Goal: Task Accomplishment & Management: Manage account settings

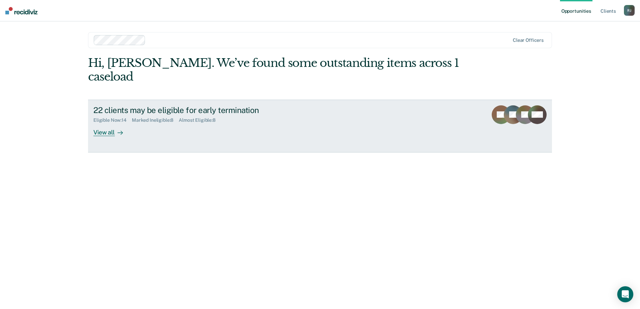
click at [113, 123] on div "View all" at bounding box center [112, 129] width 38 height 13
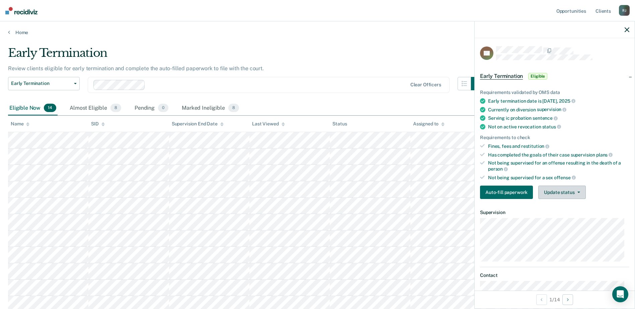
click at [559, 195] on button "Update status" at bounding box center [561, 192] width 47 height 13
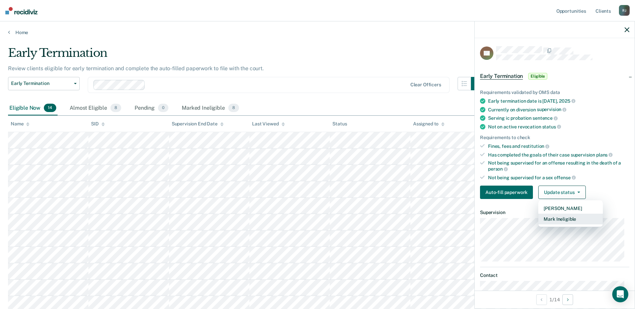
click at [559, 219] on button "Mark Ineligible" at bounding box center [570, 219] width 65 height 11
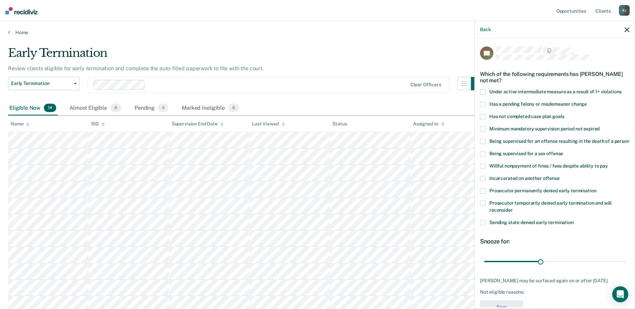
click at [482, 226] on span at bounding box center [482, 222] width 5 height 5
drag, startPoint x: 539, startPoint y: 267, endPoint x: 593, endPoint y: 268, distance: 54.3
type input "60"
click at [593, 268] on input "range" at bounding box center [554, 262] width 141 height 12
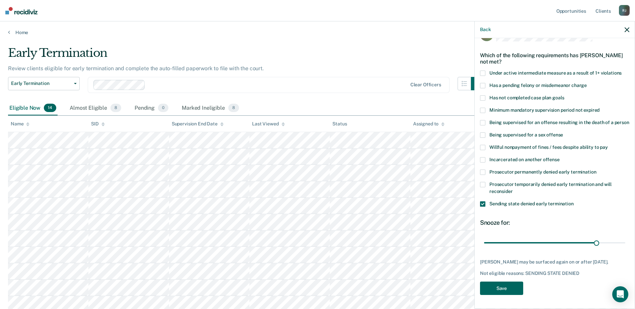
click at [508, 293] on button "Save" at bounding box center [501, 289] width 43 height 14
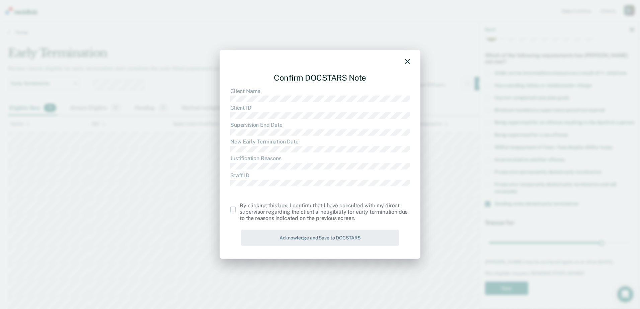
click at [233, 208] on span at bounding box center [232, 209] width 5 height 5
click at [240, 207] on input "checkbox" at bounding box center [240, 207] width 0 height 0
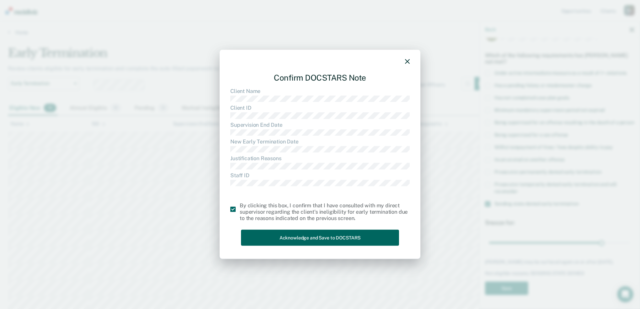
click at [318, 239] on button "Acknowledge and Save to DOCSTARS" at bounding box center [320, 238] width 158 height 16
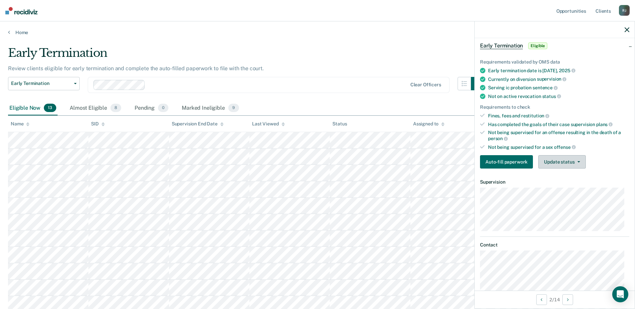
click at [557, 161] on button "Update status" at bounding box center [561, 161] width 47 height 13
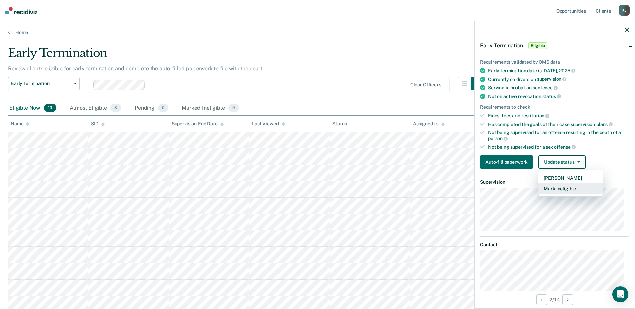
click at [562, 189] on button "Mark Ineligible" at bounding box center [570, 188] width 65 height 11
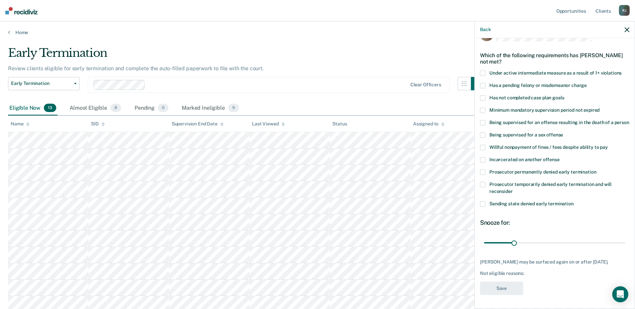
click at [486, 202] on label "Sending state denied early termination" at bounding box center [554, 205] width 149 height 7
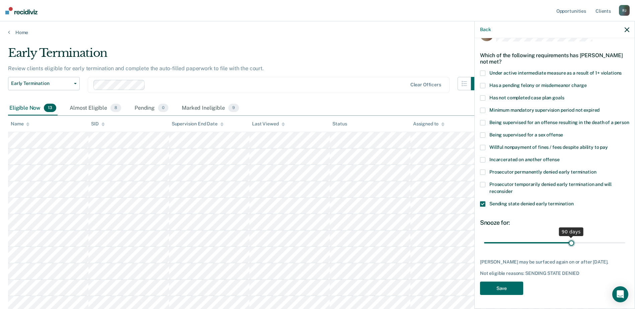
drag, startPoint x: 514, startPoint y: 238, endPoint x: 569, endPoint y: 237, distance: 54.6
type input "90"
click at [569, 237] on input "range" at bounding box center [554, 243] width 141 height 12
click at [505, 289] on button "Save" at bounding box center [501, 289] width 43 height 14
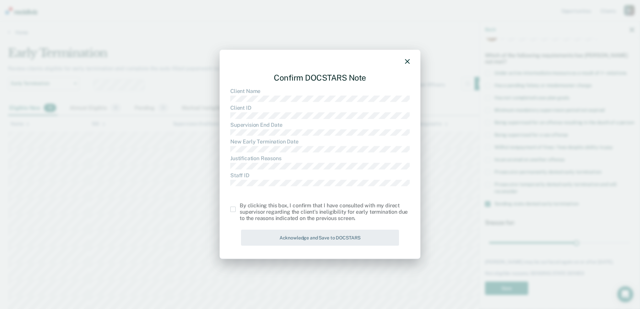
click at [233, 212] on span at bounding box center [232, 209] width 5 height 5
click at [240, 207] on input "checkbox" at bounding box center [240, 207] width 0 height 0
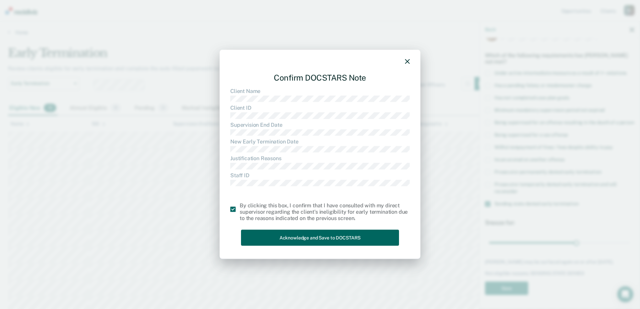
click at [328, 240] on button "Acknowledge and Save to DOCSTARS" at bounding box center [320, 238] width 158 height 16
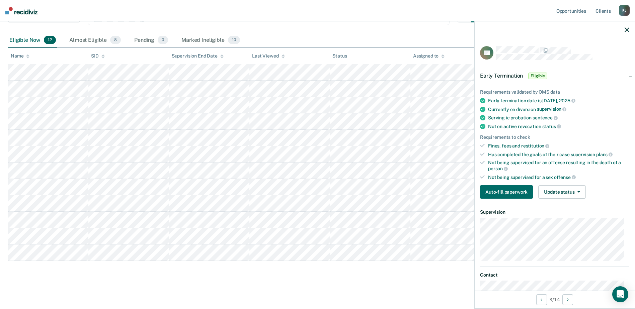
scroll to position [0, 0]
click at [569, 195] on button "Update status" at bounding box center [561, 192] width 47 height 13
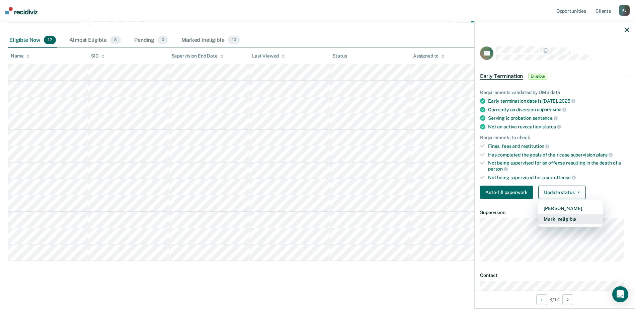
click at [570, 220] on button "Mark Ineligible" at bounding box center [570, 219] width 65 height 11
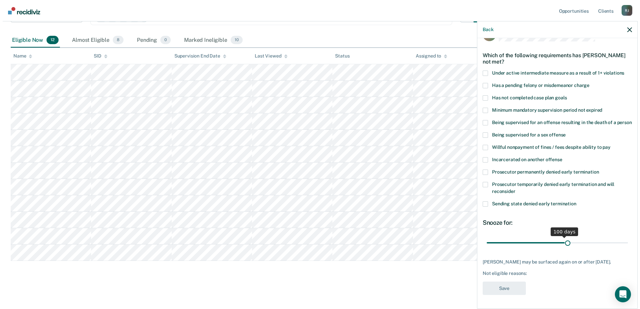
scroll to position [25, 0]
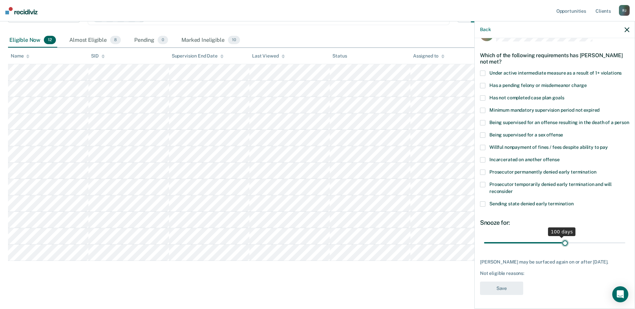
click at [562, 238] on input "range" at bounding box center [554, 243] width 141 height 12
drag, startPoint x: 562, startPoint y: 240, endPoint x: 641, endPoint y: 236, distance: 79.1
type input "180"
click at [625, 237] on input "range" at bounding box center [554, 243] width 141 height 12
click at [484, 203] on span at bounding box center [482, 204] width 5 height 5
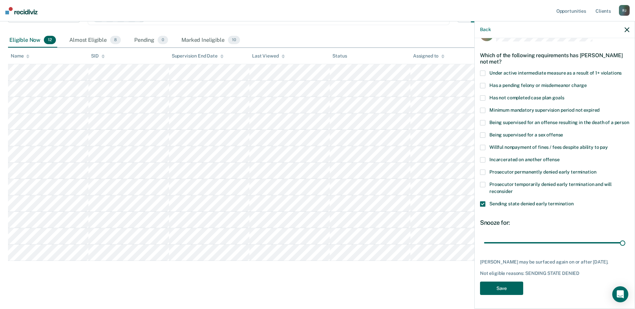
click at [514, 291] on button "Save" at bounding box center [501, 289] width 43 height 14
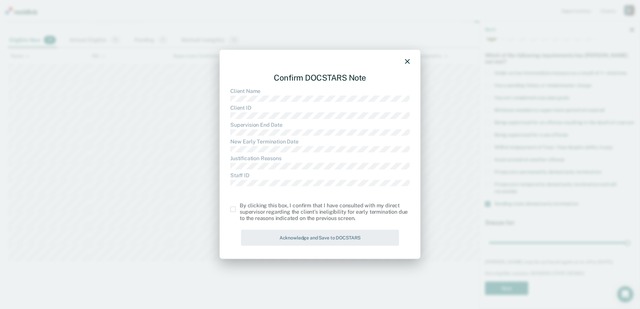
click at [234, 210] on span at bounding box center [232, 209] width 5 height 5
click at [240, 207] on input "checkbox" at bounding box center [240, 207] width 0 height 0
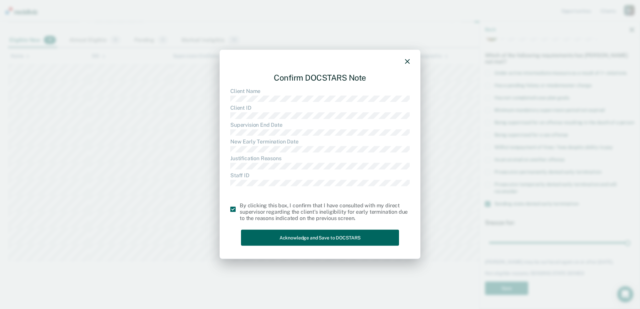
click at [288, 238] on button "Acknowledge and Save to DOCSTARS" at bounding box center [320, 238] width 158 height 16
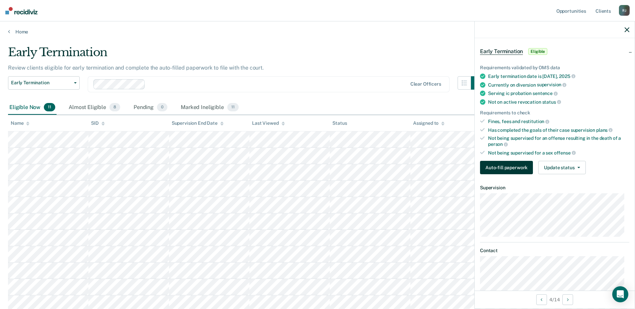
scroll to position [0, 0]
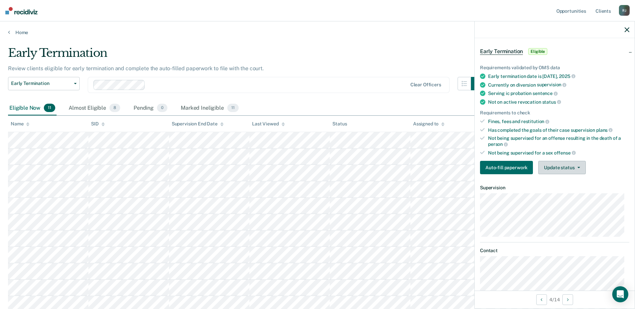
click at [566, 169] on button "Update status" at bounding box center [561, 167] width 47 height 13
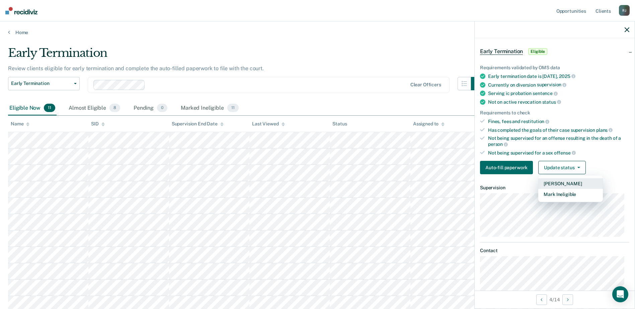
click at [564, 183] on button "[PERSON_NAME]" at bounding box center [570, 183] width 65 height 11
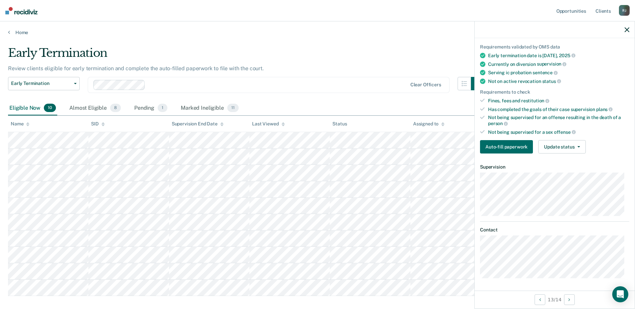
scroll to position [46, 0]
click at [565, 146] on button "Update status" at bounding box center [561, 146] width 47 height 13
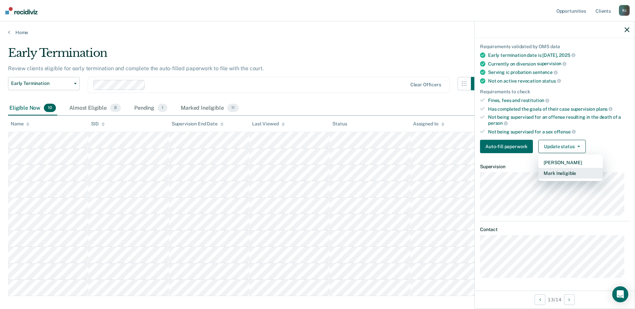
click at [571, 175] on button "Mark Ineligible" at bounding box center [570, 173] width 65 height 11
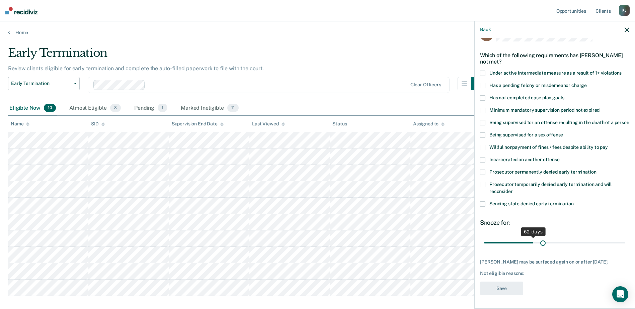
scroll to position [30, 0]
drag, startPoint x: 509, startPoint y: 236, endPoint x: 537, endPoint y: 236, distance: 28.5
click at [537, 237] on input "range" at bounding box center [554, 243] width 141 height 12
drag, startPoint x: 538, startPoint y: 238, endPoint x: 544, endPoint y: 237, distance: 6.1
type input "80"
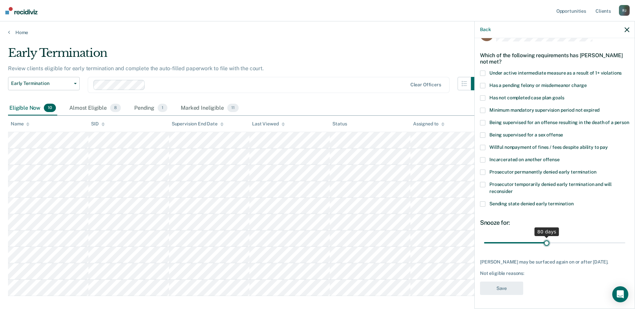
click at [544, 237] on input "range" at bounding box center [554, 243] width 141 height 12
click at [483, 202] on span at bounding box center [482, 204] width 5 height 5
click at [495, 286] on button "Save" at bounding box center [501, 289] width 43 height 14
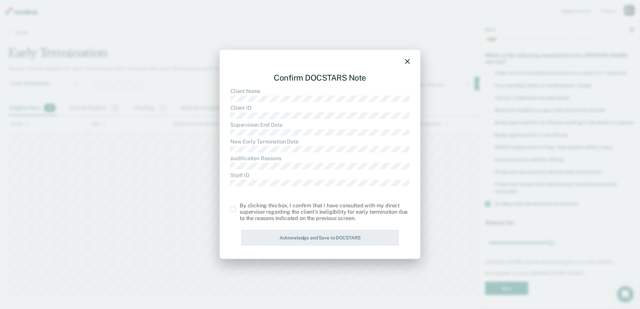
click at [232, 210] on span at bounding box center [232, 209] width 5 height 5
click at [240, 207] on input "checkbox" at bounding box center [240, 207] width 0 height 0
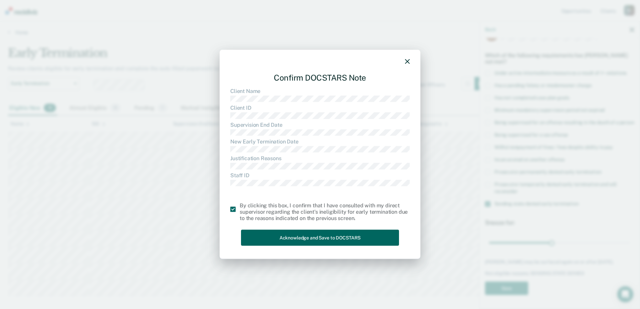
click at [299, 234] on button "Acknowledge and Save to DOCSTARS" at bounding box center [320, 238] width 158 height 16
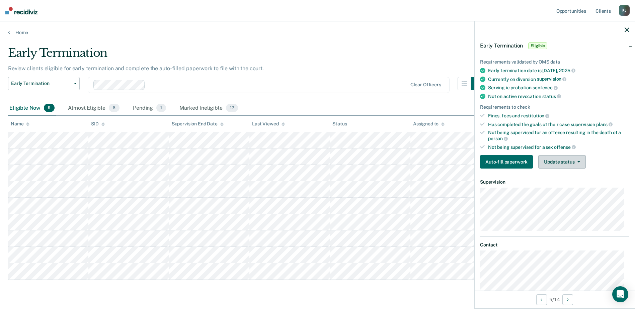
click at [566, 165] on button "Update status" at bounding box center [561, 161] width 47 height 13
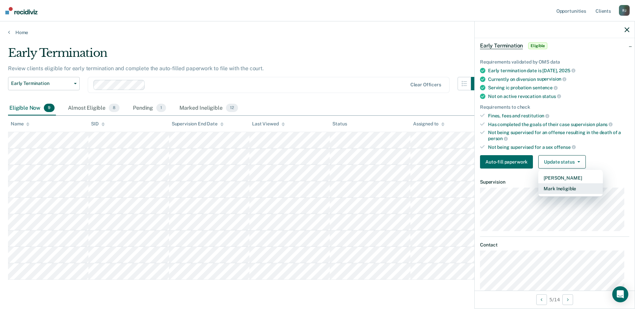
click at [560, 190] on button "Mark Ineligible" at bounding box center [570, 188] width 65 height 11
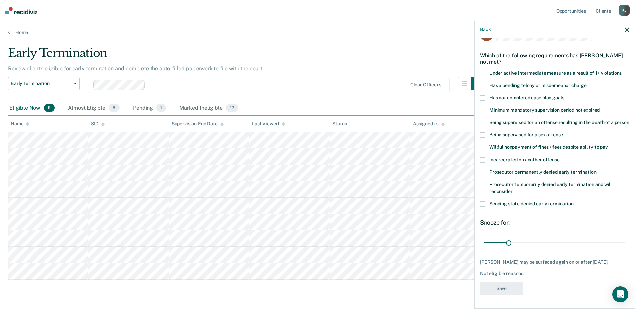
drag, startPoint x: 484, startPoint y: 200, endPoint x: 488, endPoint y: 201, distance: 4.6
click at [484, 202] on span at bounding box center [482, 204] width 5 height 5
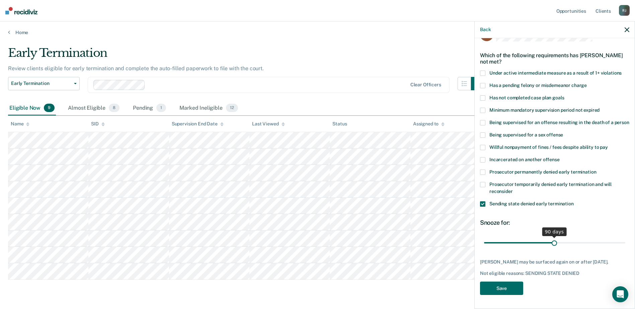
drag, startPoint x: 508, startPoint y: 236, endPoint x: 552, endPoint y: 234, distance: 43.9
type input "90"
click at [552, 237] on input "range" at bounding box center [554, 243] width 141 height 12
click at [497, 289] on button "Save" at bounding box center [501, 289] width 43 height 14
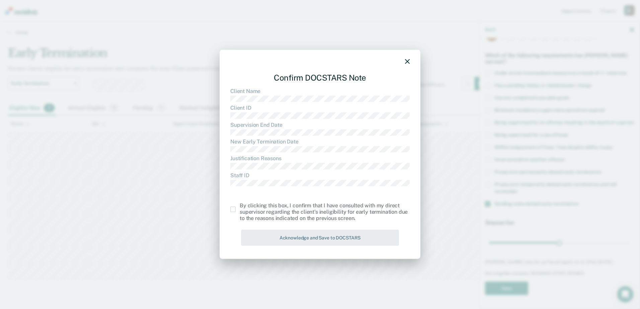
drag, startPoint x: 235, startPoint y: 209, endPoint x: 262, endPoint y: 212, distance: 27.0
click at [235, 209] on span at bounding box center [232, 209] width 5 height 5
click at [240, 207] on input "checkbox" at bounding box center [240, 207] width 0 height 0
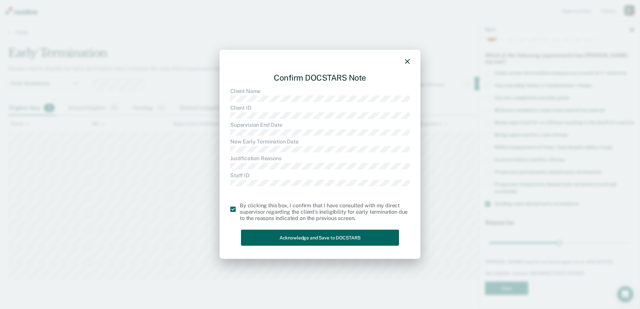
drag, startPoint x: 312, startPoint y: 241, endPoint x: 312, endPoint y: 236, distance: 5.1
click at [312, 239] on button "Acknowledge and Save to DOCSTARS" at bounding box center [320, 238] width 158 height 16
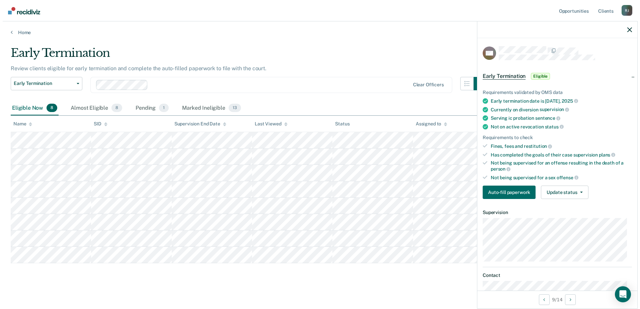
scroll to position [46, 0]
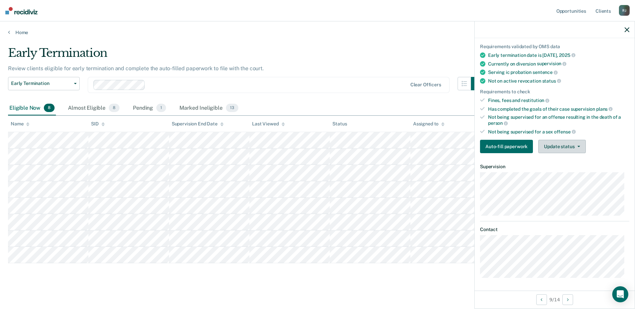
click at [565, 146] on button "Update status" at bounding box center [561, 146] width 47 height 13
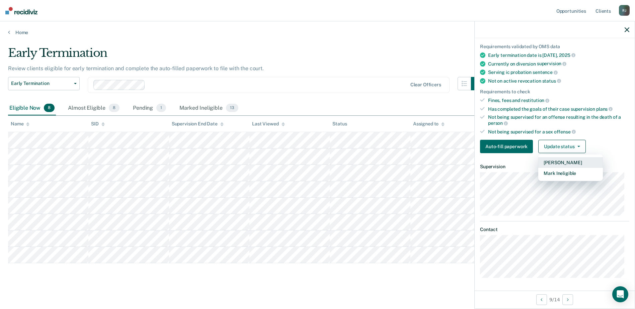
click at [561, 160] on button "[PERSON_NAME]" at bounding box center [570, 162] width 65 height 11
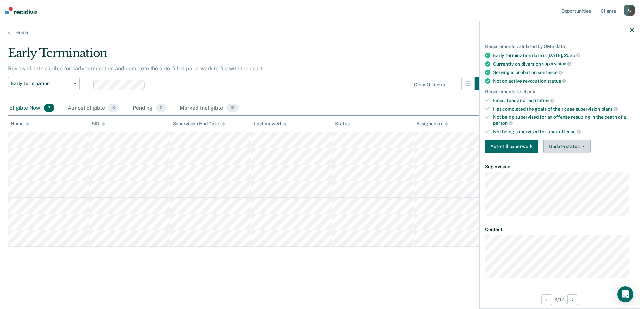
click at [576, 148] on button "Update status" at bounding box center [566, 146] width 47 height 13
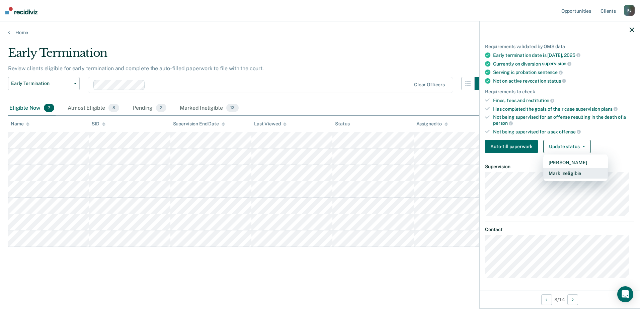
click at [559, 174] on button "Mark Ineligible" at bounding box center [575, 173] width 65 height 11
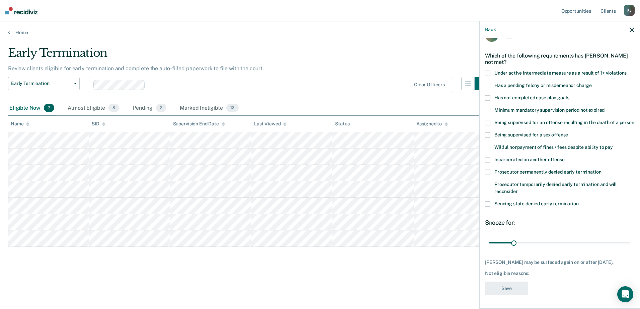
scroll to position [30, 0]
click at [490, 202] on span at bounding box center [487, 204] width 5 height 5
drag, startPoint x: 513, startPoint y: 238, endPoint x: 537, endPoint y: 238, distance: 23.8
click at [537, 238] on input "range" at bounding box center [559, 243] width 141 height 12
type input "60"
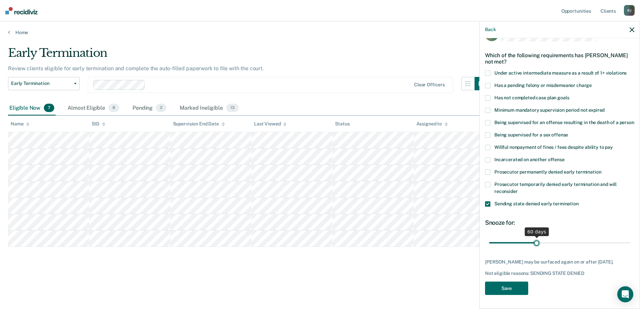
click at [535, 238] on input "range" at bounding box center [559, 243] width 141 height 12
click at [505, 286] on button "Save" at bounding box center [506, 289] width 43 height 14
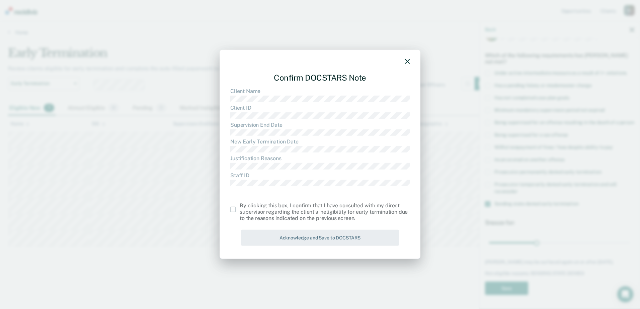
click at [233, 211] on span at bounding box center [232, 209] width 5 height 5
click at [240, 207] on input "checkbox" at bounding box center [240, 207] width 0 height 0
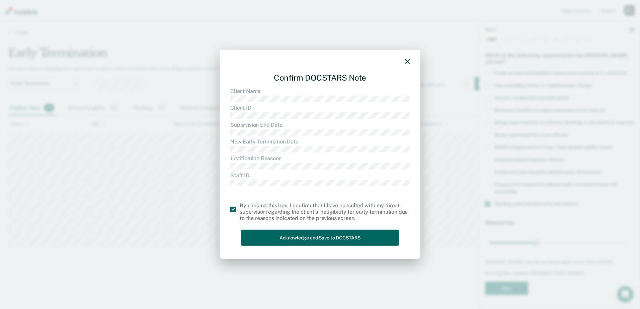
click at [310, 242] on button "Acknowledge and Save to DOCSTARS" at bounding box center [320, 238] width 158 height 16
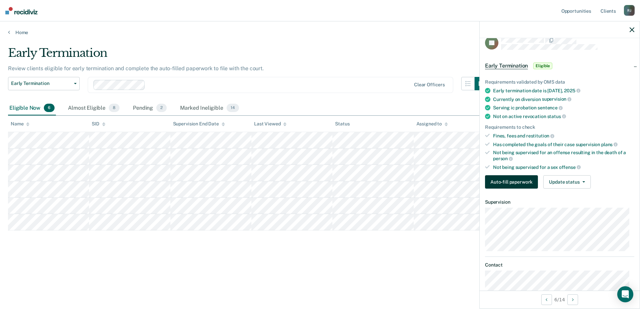
scroll to position [0, 0]
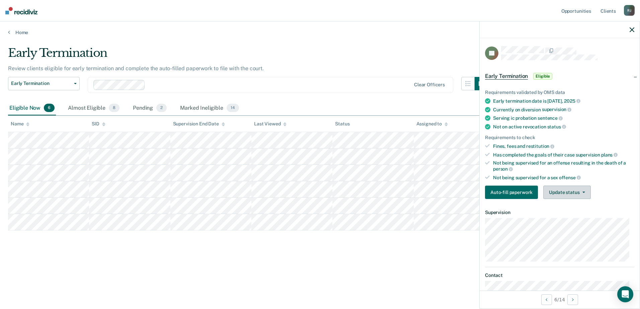
click at [566, 186] on button "Update status" at bounding box center [566, 192] width 47 height 13
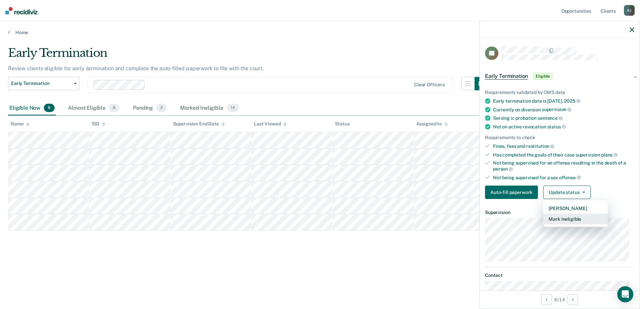
click at [565, 221] on button "Mark Ineligible" at bounding box center [575, 219] width 65 height 11
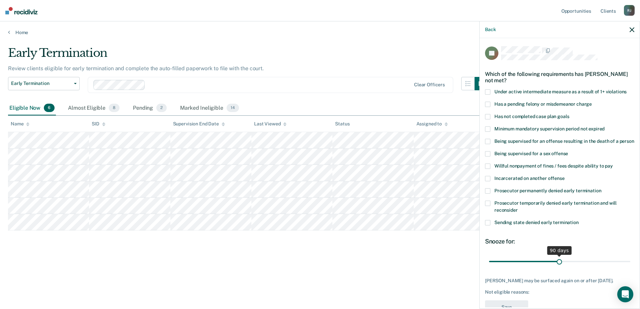
drag, startPoint x: 514, startPoint y: 269, endPoint x: 557, endPoint y: 267, distance: 43.2
type input "90"
click at [557, 267] on input "range" at bounding box center [559, 262] width 141 height 12
click at [488, 226] on span at bounding box center [487, 222] width 5 height 5
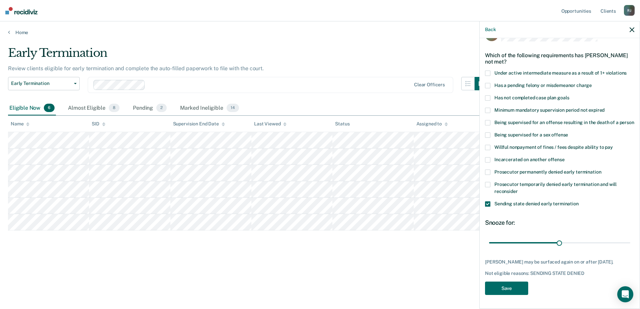
scroll to position [30, 0]
click at [513, 293] on button "Save" at bounding box center [506, 289] width 43 height 14
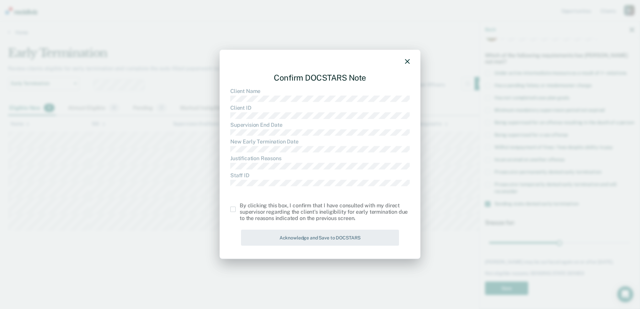
drag, startPoint x: 232, startPoint y: 209, endPoint x: 278, endPoint y: 223, distance: 48.1
click at [233, 209] on span at bounding box center [232, 209] width 5 height 5
click at [240, 207] on input "checkbox" at bounding box center [240, 207] width 0 height 0
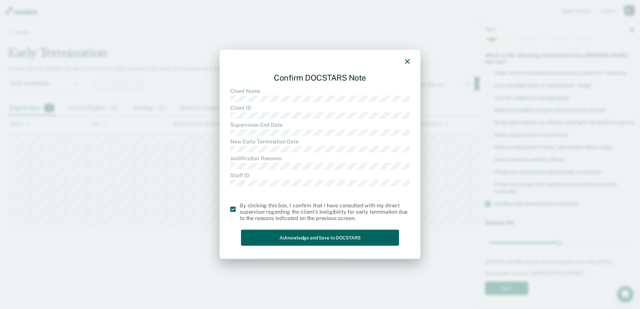
click at [284, 236] on button "Acknowledge and Save to DOCSTARS" at bounding box center [320, 238] width 158 height 16
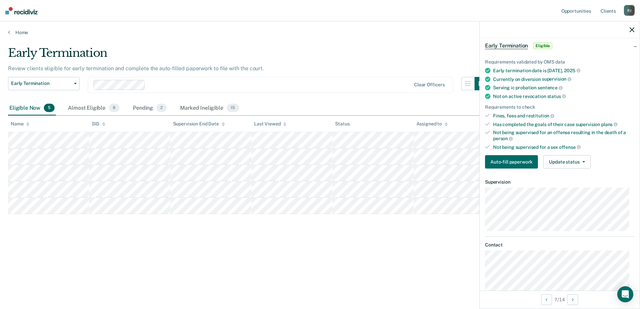
scroll to position [46, 0]
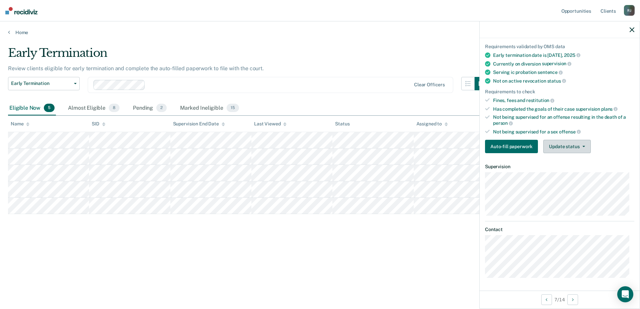
click at [556, 149] on button "Update status" at bounding box center [566, 146] width 47 height 13
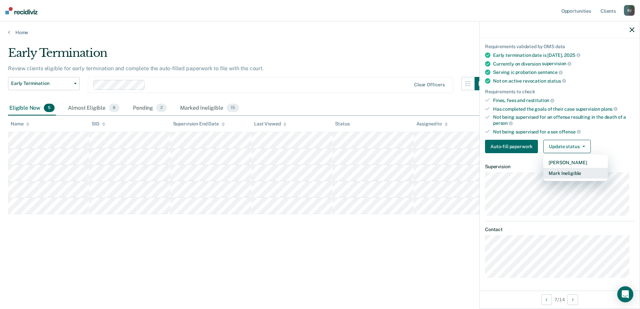
click at [568, 173] on button "Mark Ineligible" at bounding box center [575, 173] width 65 height 11
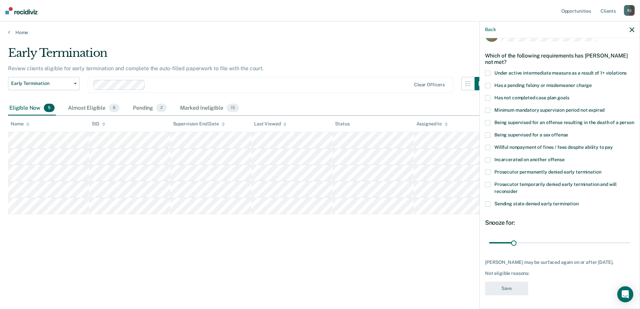
scroll to position [30, 0]
click at [488, 202] on span at bounding box center [487, 204] width 5 height 5
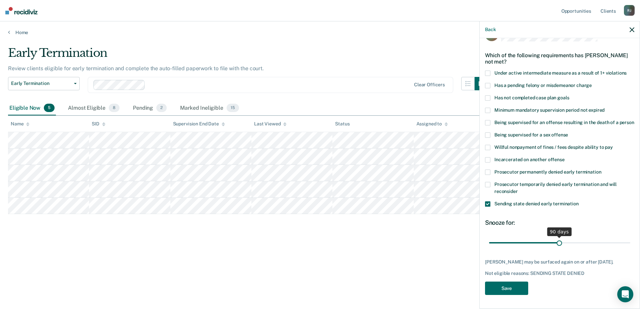
drag, startPoint x: 514, startPoint y: 236, endPoint x: 557, endPoint y: 232, distance: 43.0
type input "90"
click at [557, 237] on input "range" at bounding box center [559, 243] width 141 height 12
click at [519, 287] on button "Save" at bounding box center [506, 289] width 43 height 14
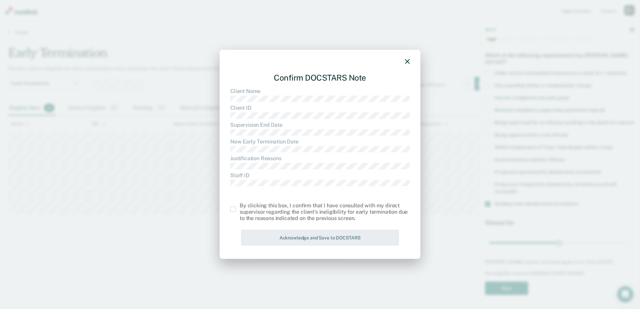
click at [229, 209] on div "Confirm DOCSTARS Note Client Name Client ID Supervision End Date New Early Term…" at bounding box center [320, 155] width 201 height 210
click at [232, 208] on span at bounding box center [232, 209] width 5 height 5
click at [240, 207] on input "checkbox" at bounding box center [240, 207] width 0 height 0
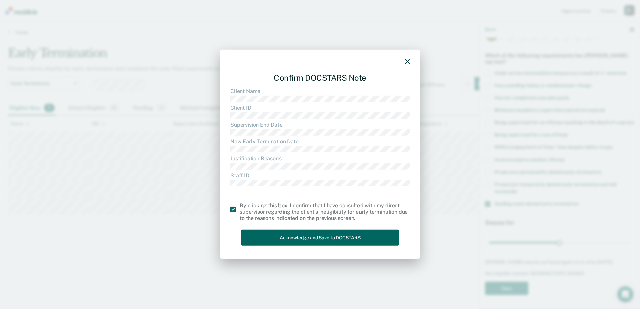
drag, startPoint x: 304, startPoint y: 241, endPoint x: 305, endPoint y: 234, distance: 7.0
click at [304, 240] on button "Acknowledge and Save to DOCSTARS" at bounding box center [320, 238] width 158 height 16
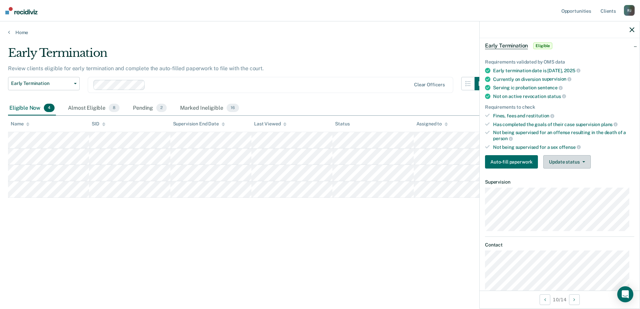
click at [558, 161] on button "Update status" at bounding box center [566, 161] width 47 height 13
click at [564, 189] on button "Mark Ineligible" at bounding box center [575, 188] width 65 height 11
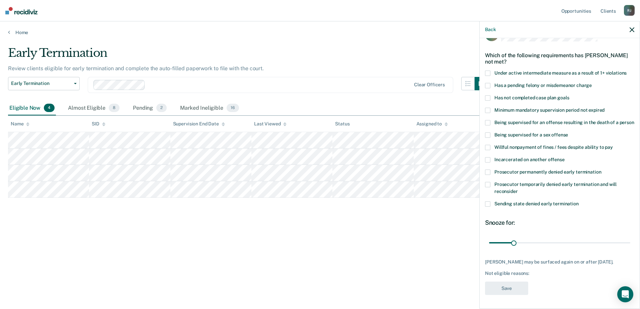
click at [487, 202] on span at bounding box center [487, 204] width 5 height 5
drag, startPoint x: 511, startPoint y: 239, endPoint x: 535, endPoint y: 238, distance: 23.8
type input "60"
click at [535, 238] on input "range" at bounding box center [559, 243] width 141 height 12
click at [511, 285] on button "Save" at bounding box center [506, 289] width 43 height 14
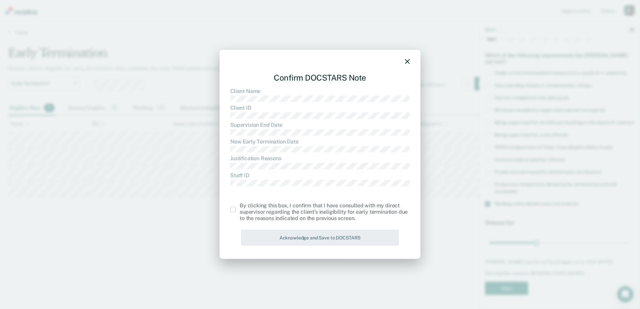
click at [235, 209] on span at bounding box center [232, 209] width 5 height 5
click at [240, 207] on input "checkbox" at bounding box center [240, 207] width 0 height 0
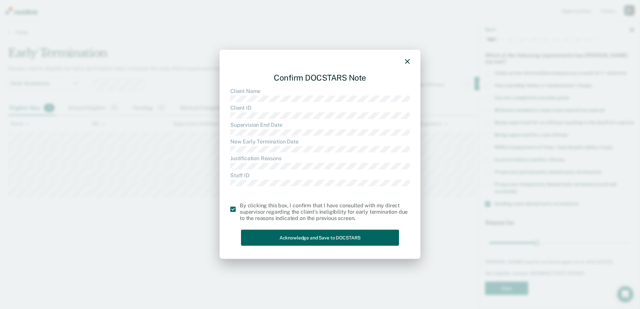
click at [277, 237] on button "Acknowledge and Save to DOCSTARS" at bounding box center [320, 238] width 158 height 16
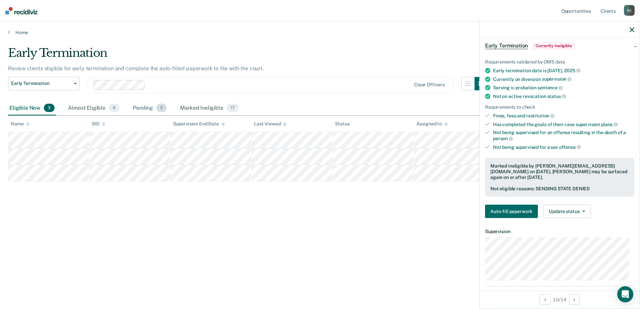
click at [161, 109] on span "2" at bounding box center [161, 108] width 10 height 9
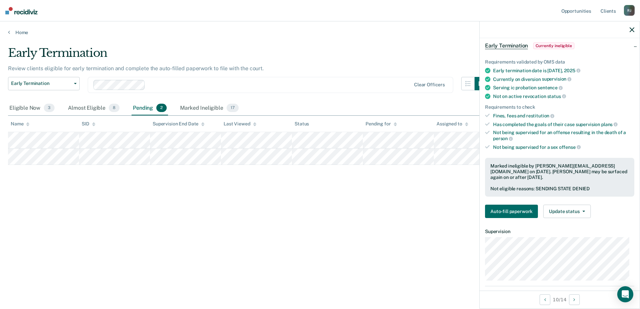
click at [161, 110] on span "2" at bounding box center [161, 108] width 10 height 9
click at [23, 106] on div "Eligible Now 3" at bounding box center [32, 108] width 48 height 15
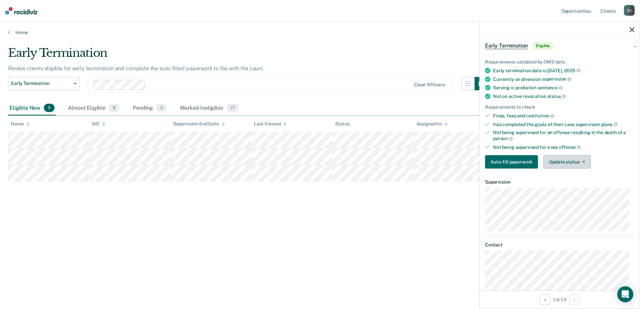
click at [581, 165] on button "Update status" at bounding box center [566, 161] width 47 height 13
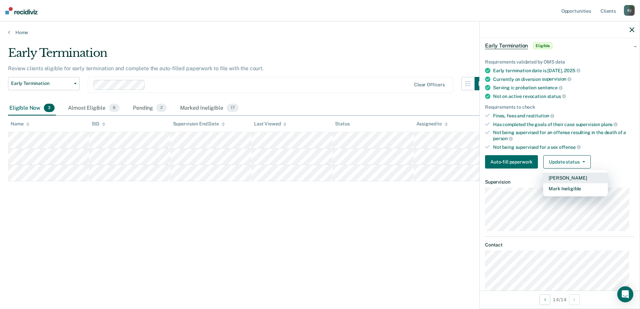
click at [577, 175] on button "[PERSON_NAME]" at bounding box center [575, 178] width 65 height 11
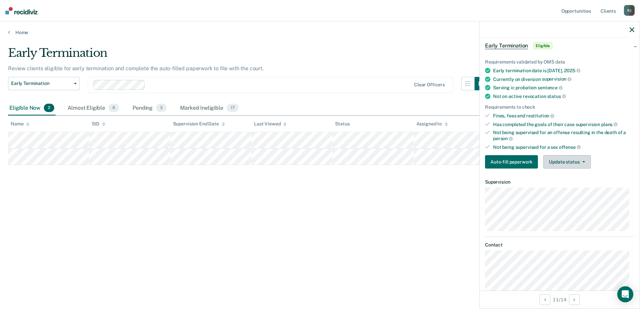
click at [557, 164] on button "Update status" at bounding box center [566, 161] width 47 height 13
click at [563, 188] on button "Mark Ineligible" at bounding box center [575, 188] width 65 height 11
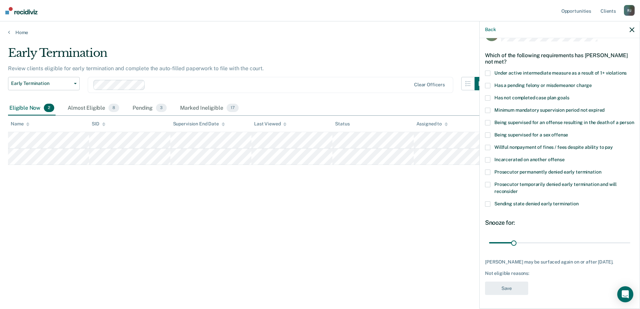
click at [488, 202] on span at bounding box center [487, 204] width 5 height 5
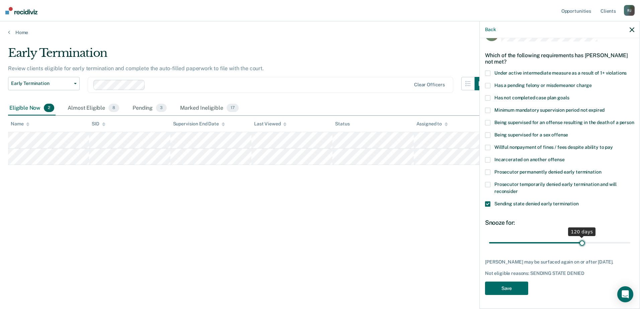
drag, startPoint x: 512, startPoint y: 237, endPoint x: 579, endPoint y: 236, distance: 66.6
type input "120"
click at [579, 237] on input "range" at bounding box center [559, 243] width 141 height 12
click at [516, 286] on button "Save" at bounding box center [506, 289] width 43 height 14
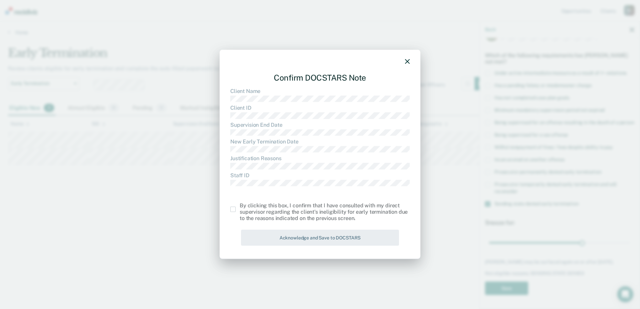
click at [229, 208] on div "Confirm DOCSTARS Note Client Name Client ID Supervision End Date New Early Term…" at bounding box center [320, 155] width 201 height 210
click at [233, 210] on span at bounding box center [232, 209] width 5 height 5
click at [240, 207] on input "checkbox" at bounding box center [240, 207] width 0 height 0
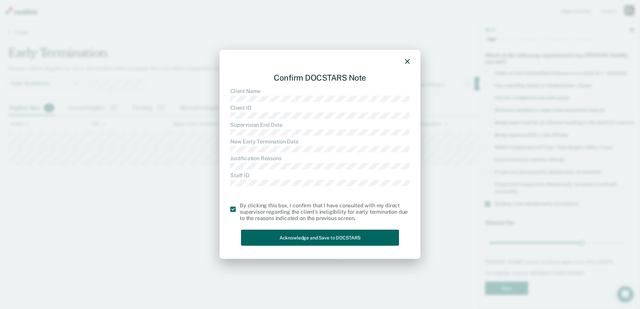
click at [280, 237] on button "Acknowledge and Save to DOCSTARS" at bounding box center [320, 238] width 158 height 16
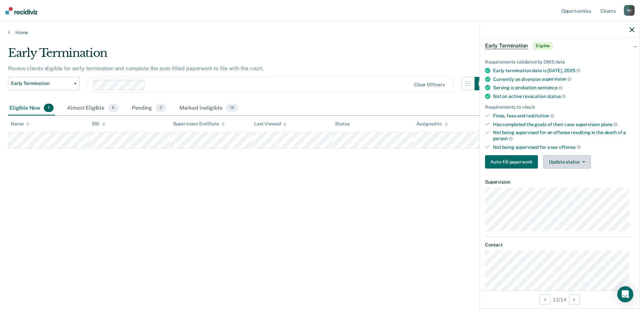
click at [556, 159] on button "Update status" at bounding box center [566, 161] width 47 height 13
click at [558, 189] on button "Mark Ineligible" at bounding box center [575, 188] width 65 height 11
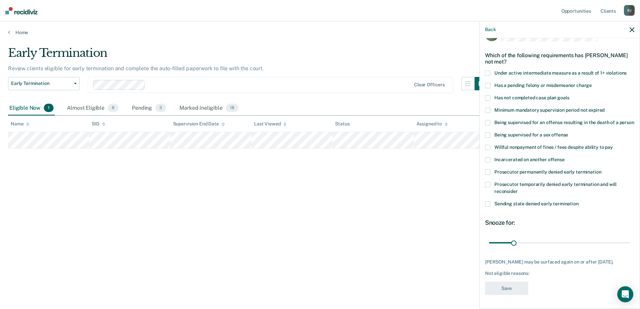
click at [487, 202] on span at bounding box center [487, 204] width 5 height 5
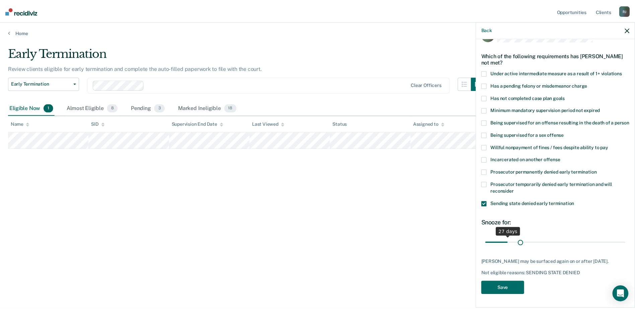
scroll to position [25, 0]
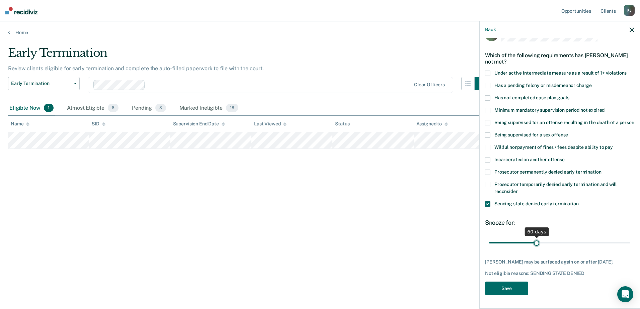
drag, startPoint x: 511, startPoint y: 240, endPoint x: 535, endPoint y: 241, distance: 24.1
type input "60"
click at [535, 242] on input "range" at bounding box center [559, 243] width 141 height 12
click at [502, 290] on button "Save" at bounding box center [506, 289] width 43 height 14
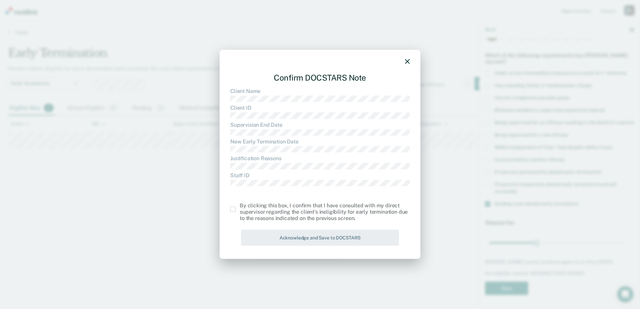
drag, startPoint x: 235, startPoint y: 210, endPoint x: 239, endPoint y: 211, distance: 4.0
click at [235, 211] on span at bounding box center [232, 209] width 5 height 5
click at [240, 207] on input "checkbox" at bounding box center [240, 207] width 0 height 0
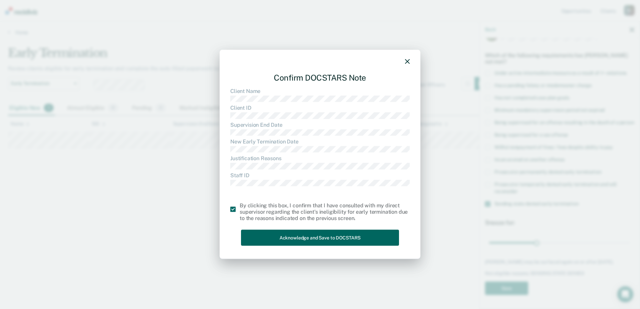
click at [273, 237] on button "Acknowledge and Save to DOCSTARS" at bounding box center [320, 238] width 158 height 16
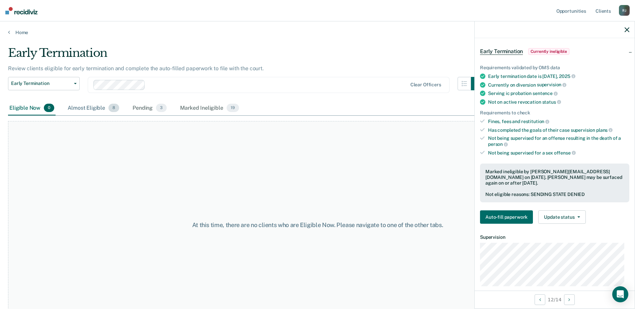
click at [101, 110] on div "Almost Eligible 8" at bounding box center [93, 108] width 54 height 15
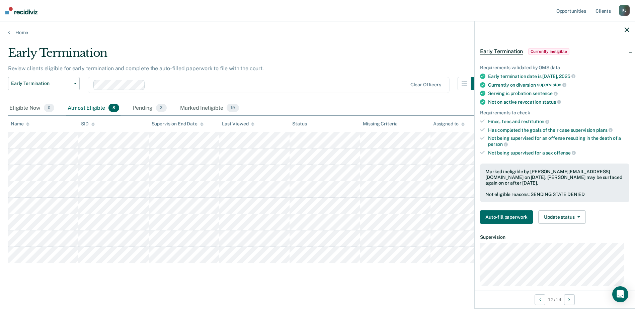
click at [625, 28] on icon "button" at bounding box center [627, 29] width 5 height 5
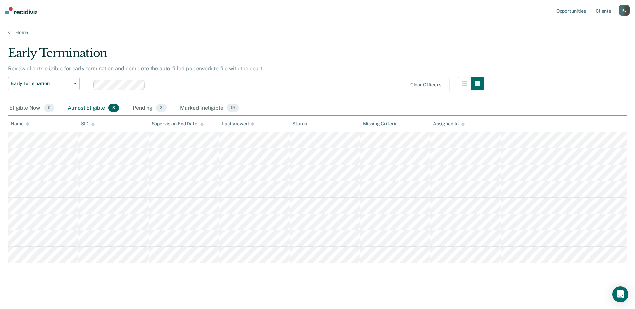
click at [40, 128] on th "Name" at bounding box center [43, 124] width 70 height 16
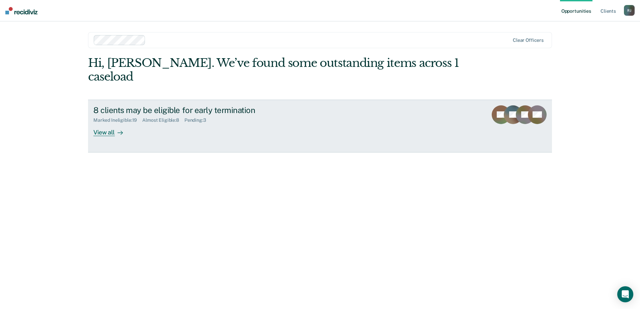
click at [103, 123] on div "View all" at bounding box center [112, 129] width 38 height 13
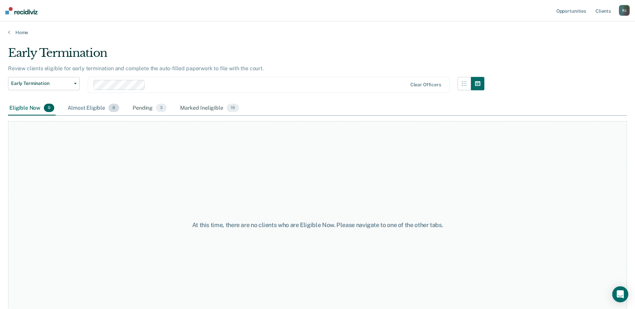
click at [110, 110] on span "8" at bounding box center [113, 108] width 11 height 9
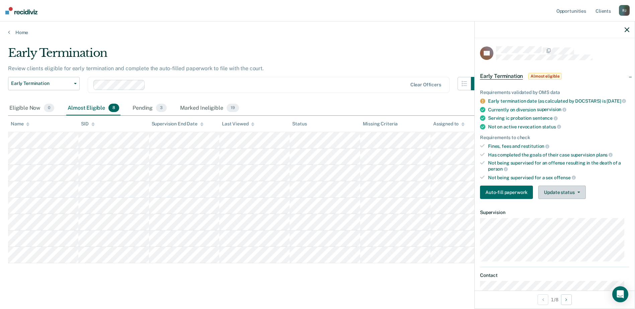
click at [572, 199] on button "Update status" at bounding box center [561, 192] width 47 height 13
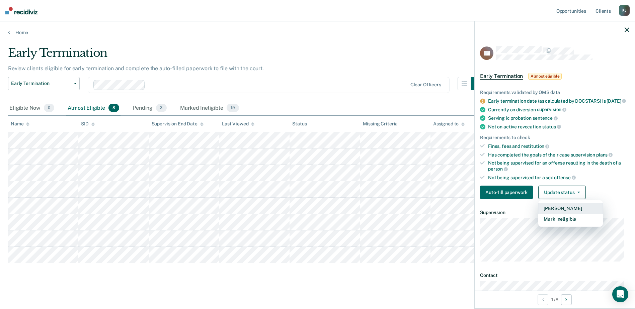
click at [570, 214] on button "[PERSON_NAME]" at bounding box center [570, 208] width 65 height 11
